Goal: Task Accomplishment & Management: Manage account settings

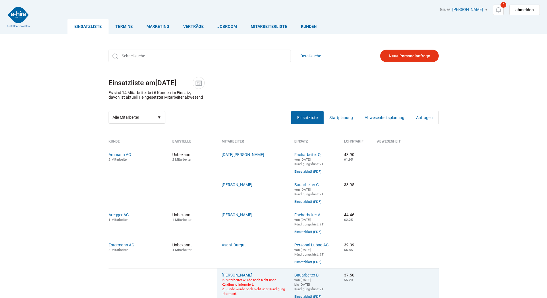
click at [313, 56] on link "Detailsuche" at bounding box center [311, 56] width 21 height 13
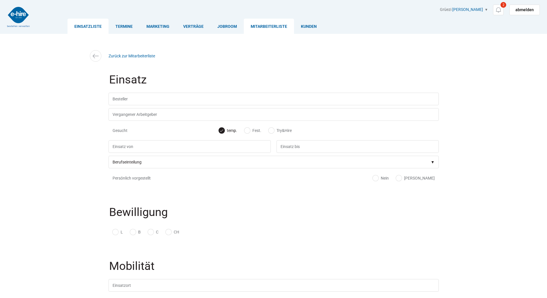
click at [84, 24] on link "Einsatzliste" at bounding box center [88, 26] width 41 height 15
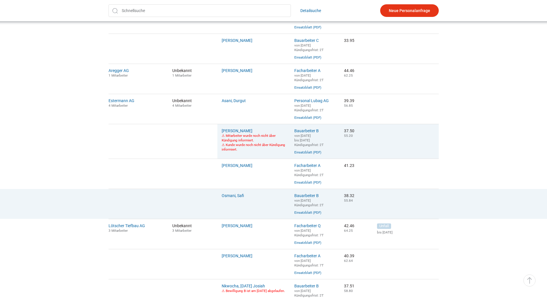
scroll to position [172, 0]
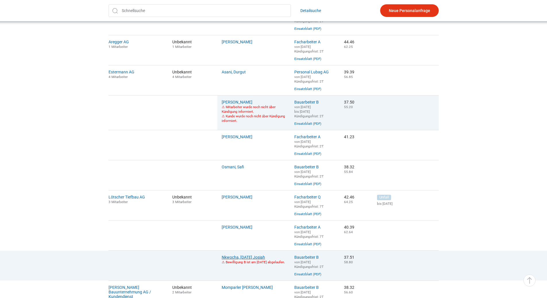
click at [254, 260] on link "Nkwocha, Sunday Josiah" at bounding box center [243, 257] width 43 height 5
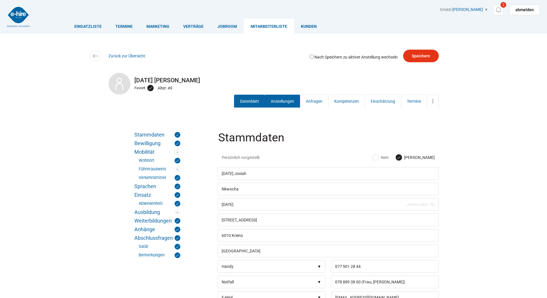
click at [279, 97] on link "Anstellungen" at bounding box center [282, 101] width 35 height 13
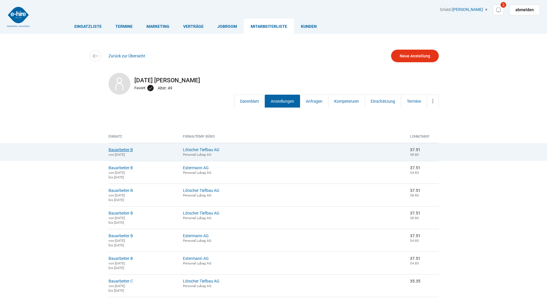
click at [123, 150] on link "Bauarbeiter B" at bounding box center [121, 150] width 24 height 5
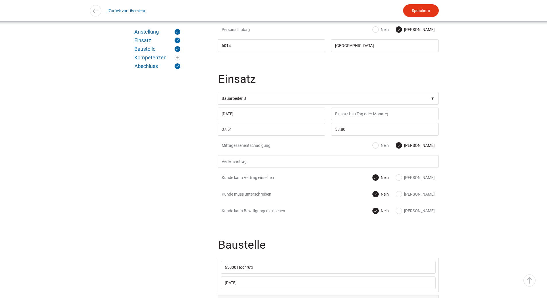
scroll to position [259, 0]
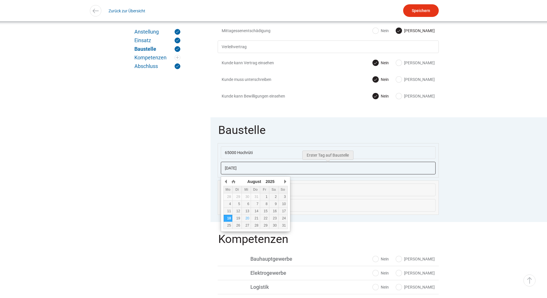
click at [255, 172] on input "[DATE]" at bounding box center [328, 168] width 215 height 13
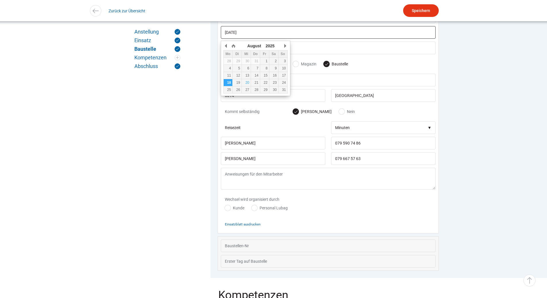
scroll to position [401, 0]
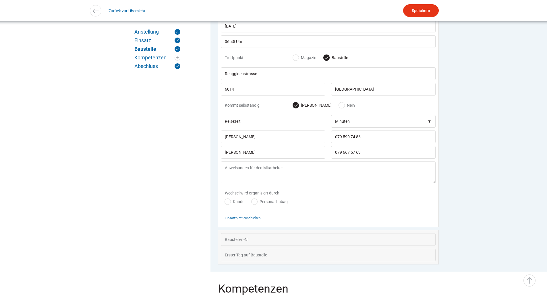
click at [313, 204] on div "Wechsel wird organisiert durch Kunde Personal Lubag" at bounding box center [328, 198] width 215 height 25
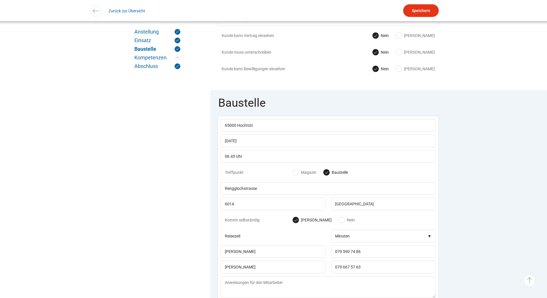
scroll to position [171, 0]
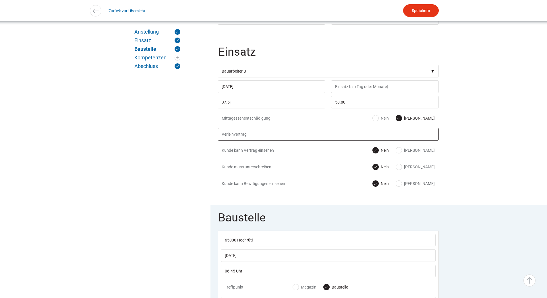
click at [262, 134] on input "text" at bounding box center [328, 134] width 221 height 13
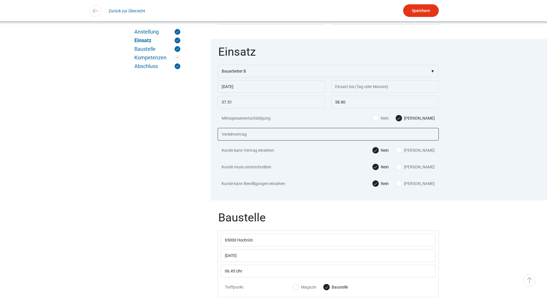
type input "Verleihvertrag 181619 [DATE].pdf"
click at [423, 12] on input "Speichern" at bounding box center [421, 10] width 36 height 13
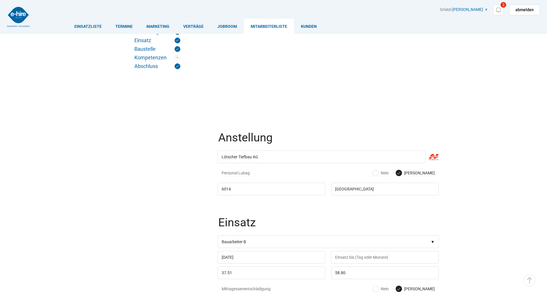
scroll to position [171, 0]
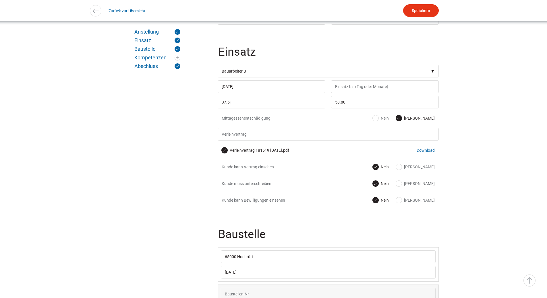
click at [424, 152] on link "Download" at bounding box center [426, 150] width 18 height 5
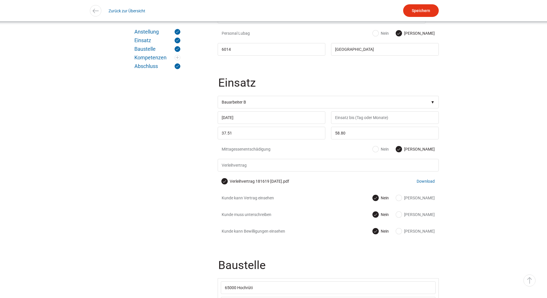
scroll to position [91, 0]
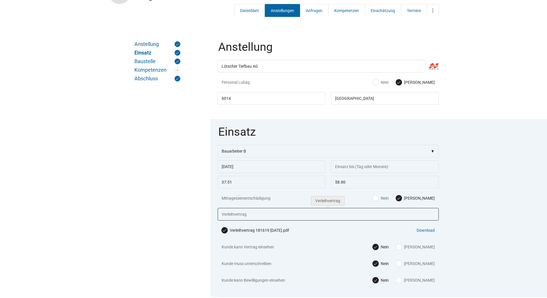
click at [250, 216] on input "text" at bounding box center [328, 214] width 221 height 13
type input "Verleihvertrag 181619 [DATE].pdf"
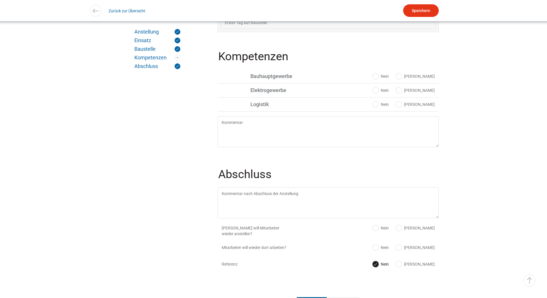
scroll to position [540, 0]
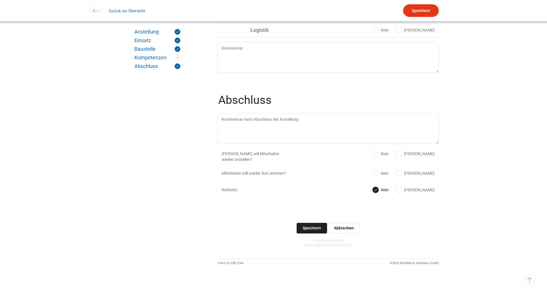
click at [302, 229] on input "Speichern" at bounding box center [312, 228] width 30 height 11
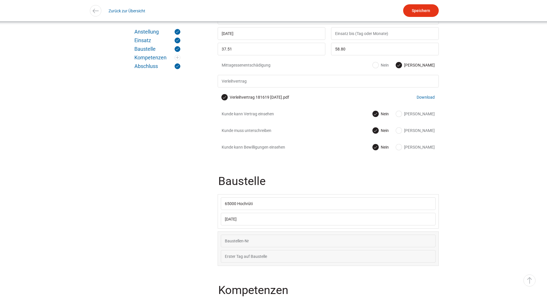
scroll to position [109, 0]
